Goal: Find contact information: Obtain details needed to contact an individual or organization

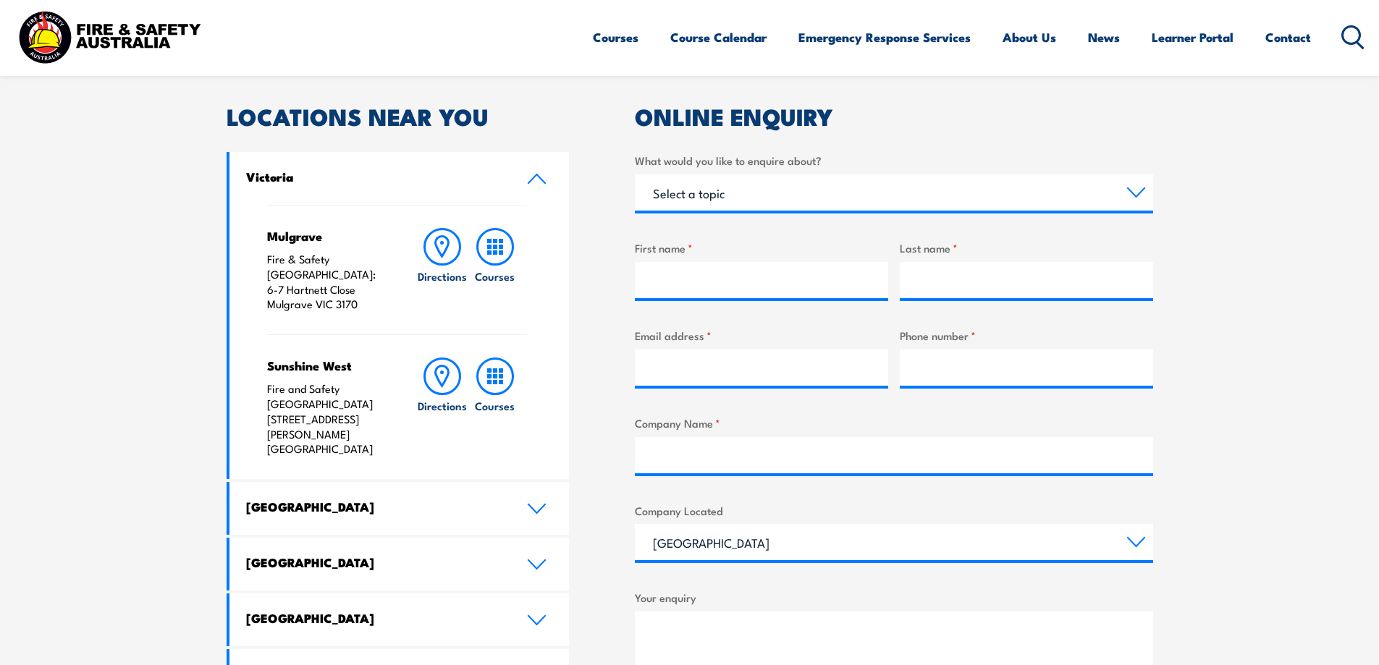
scroll to position [651, 0]
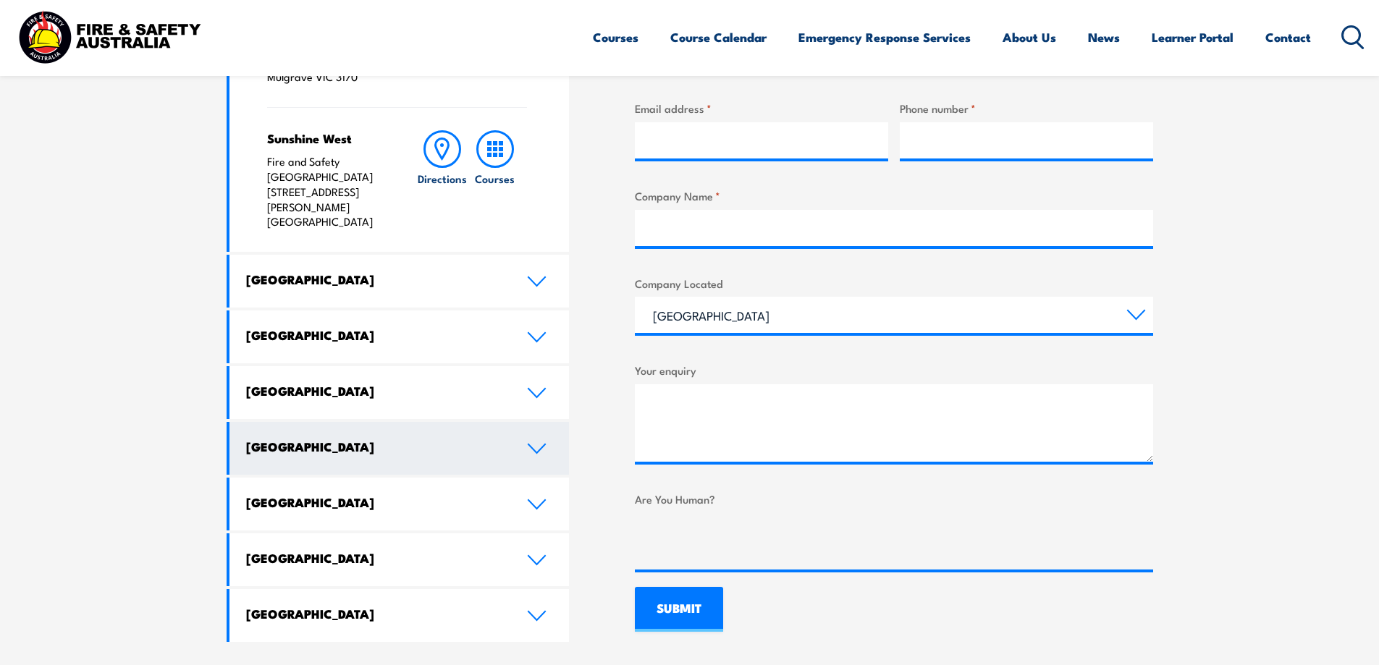
click at [530, 443] on icon at bounding box center [537, 449] width 20 height 12
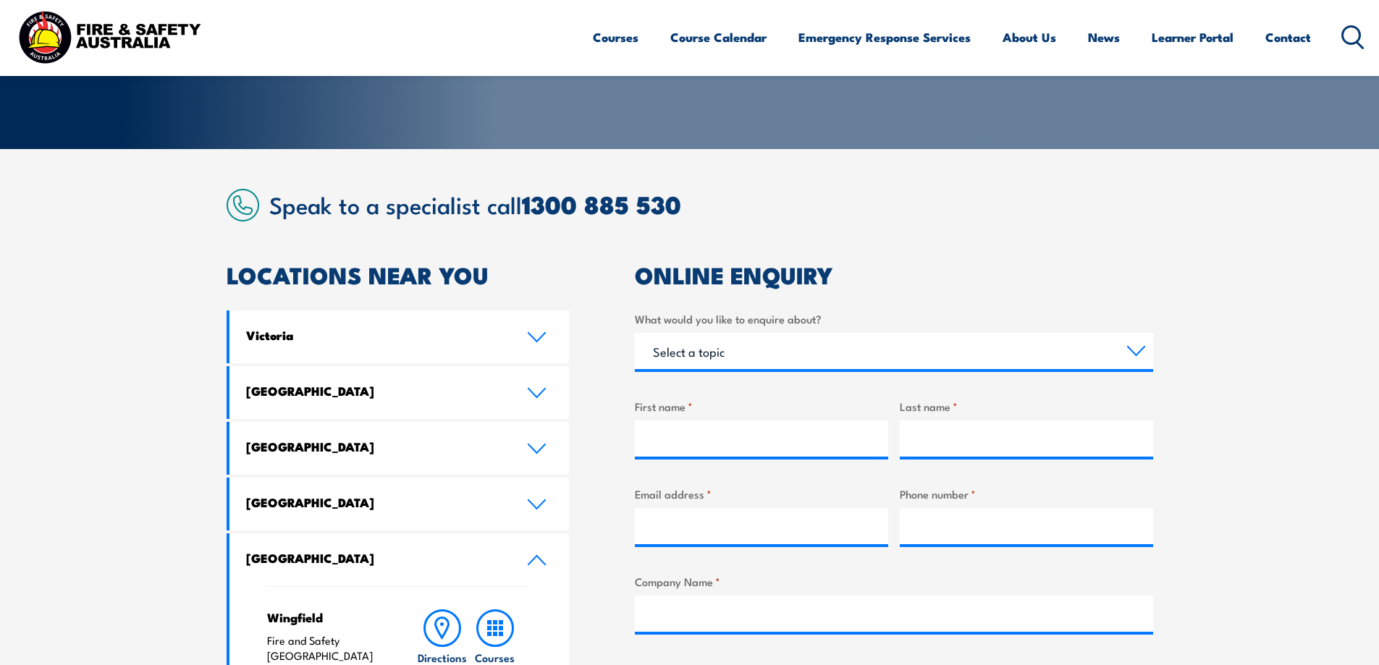
scroll to position [0, 0]
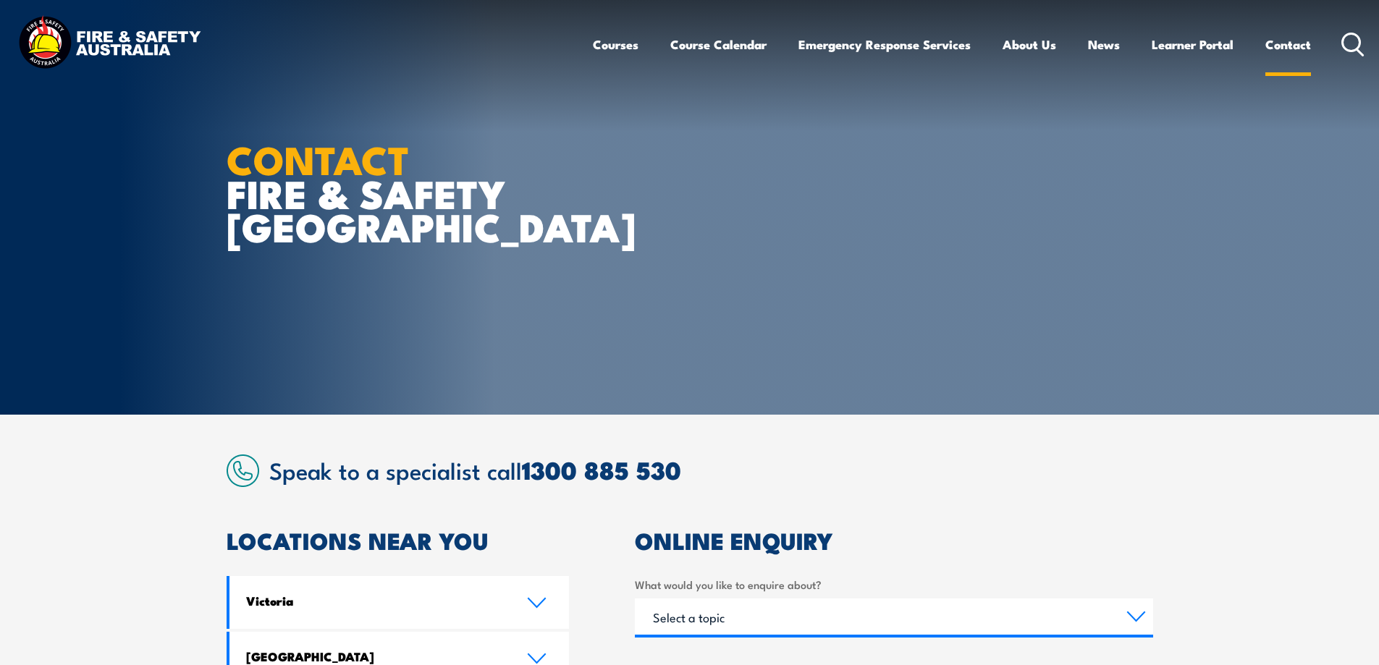
click at [1280, 43] on link "Contact" at bounding box center [1288, 44] width 46 height 38
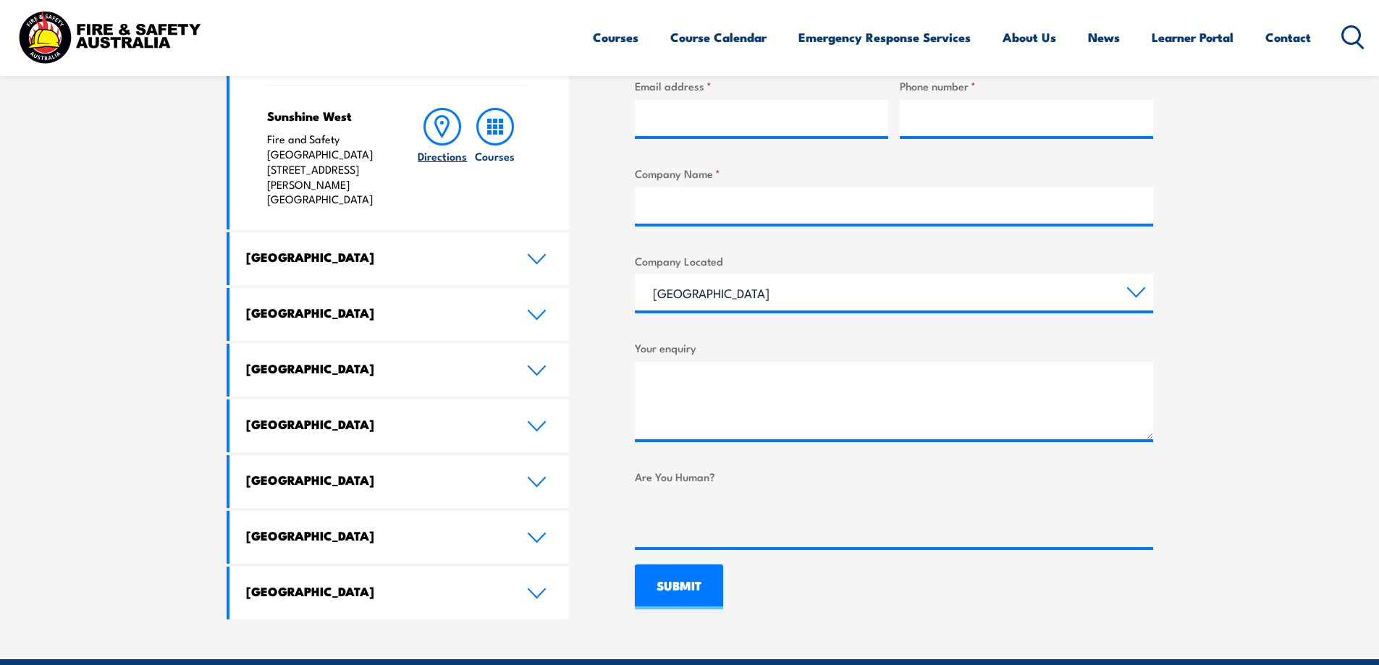
scroll to position [724, 0]
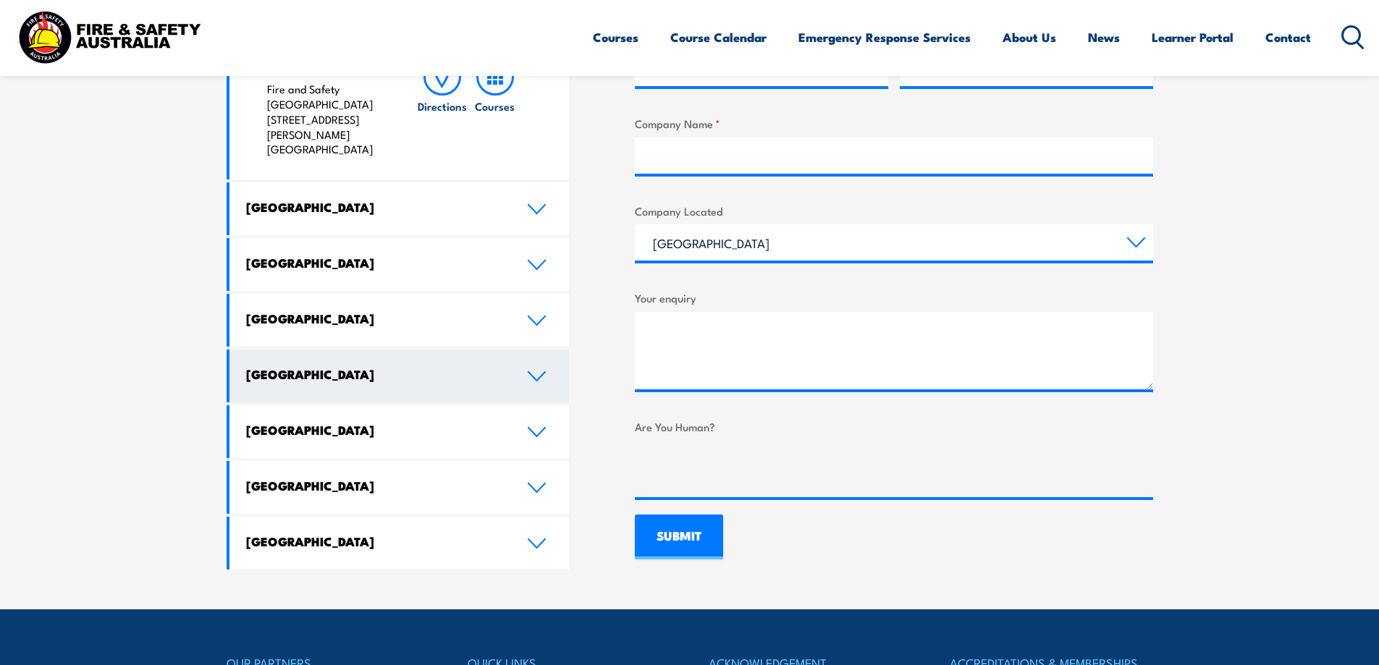
click at [523, 350] on link "[GEOGRAPHIC_DATA]" at bounding box center [399, 376] width 340 height 53
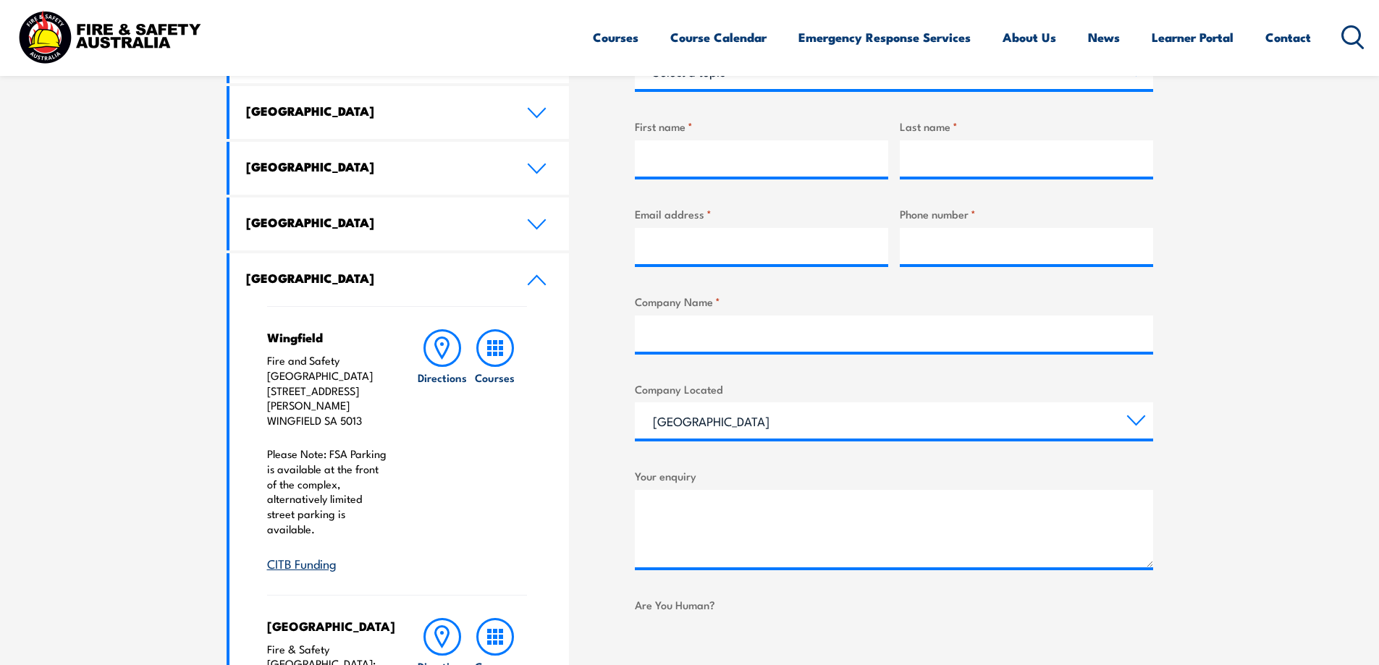
scroll to position [579, 0]
